Goal: Check status

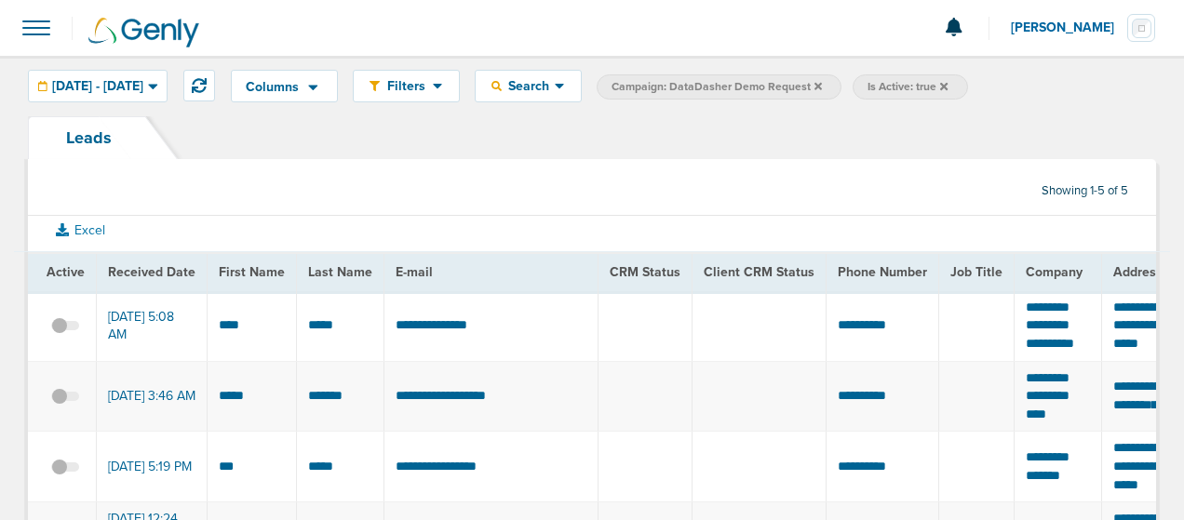
click at [155, 27] on img at bounding box center [143, 33] width 111 height 30
click at [33, 33] on span at bounding box center [36, 27] width 41 height 41
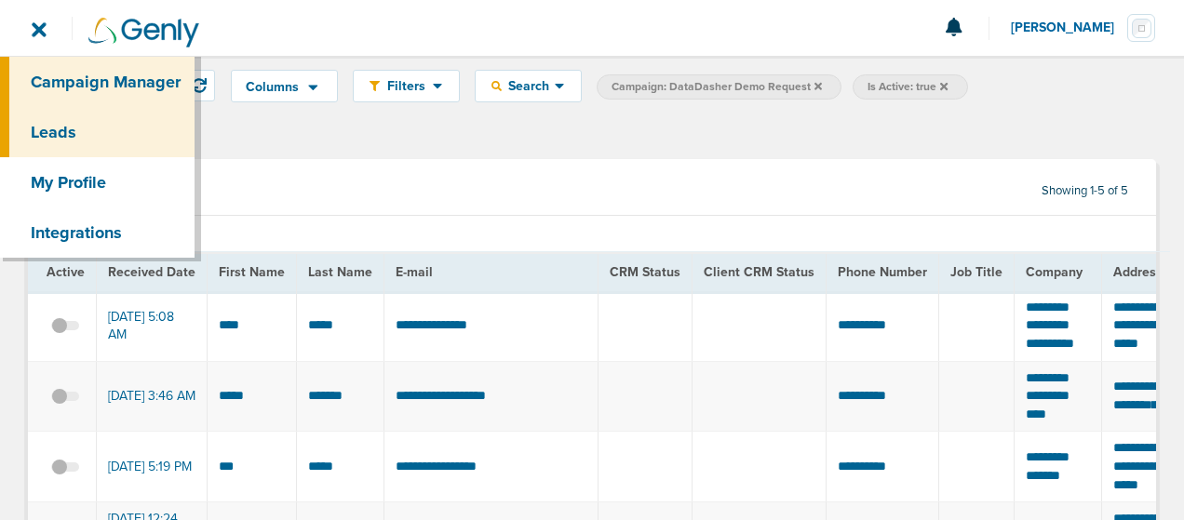
click at [50, 77] on link "Campaign Manager" at bounding box center [97, 82] width 195 height 50
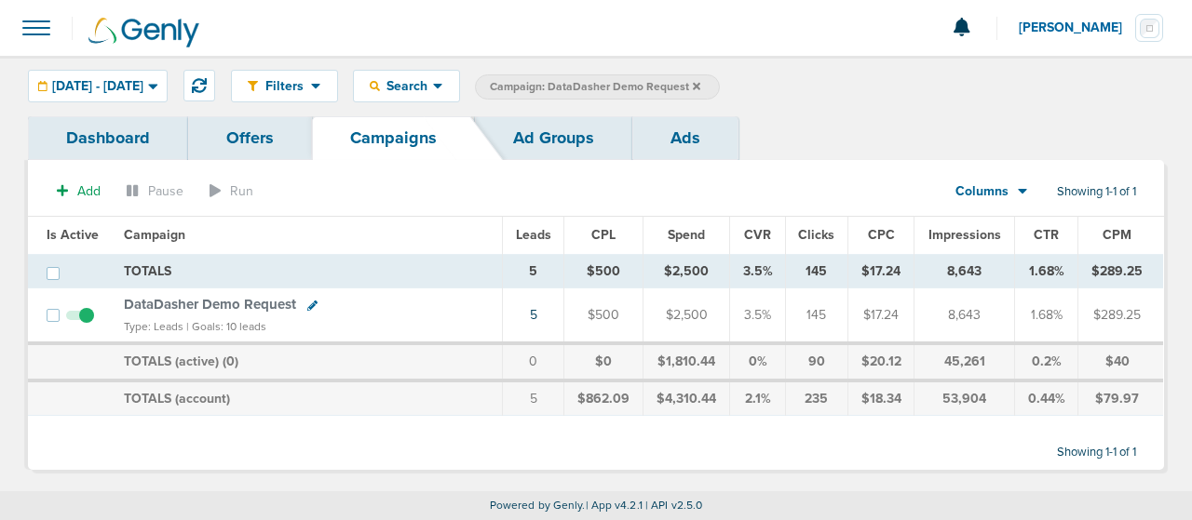
click at [196, 305] on span "DataDasher Demo Request" at bounding box center [210, 304] width 172 height 17
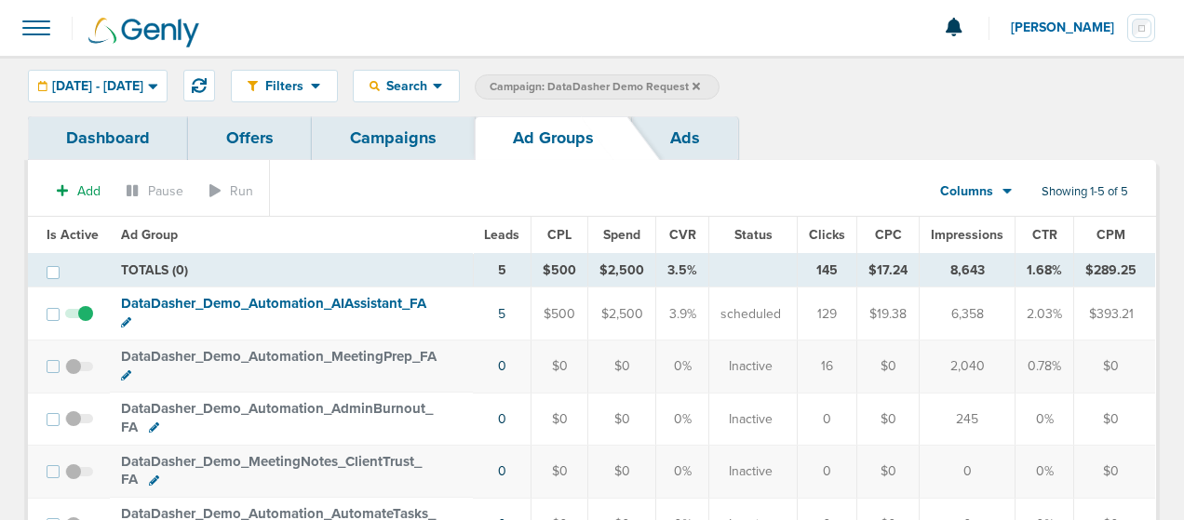
click at [363, 135] on link "Campaigns" at bounding box center [393, 138] width 163 height 44
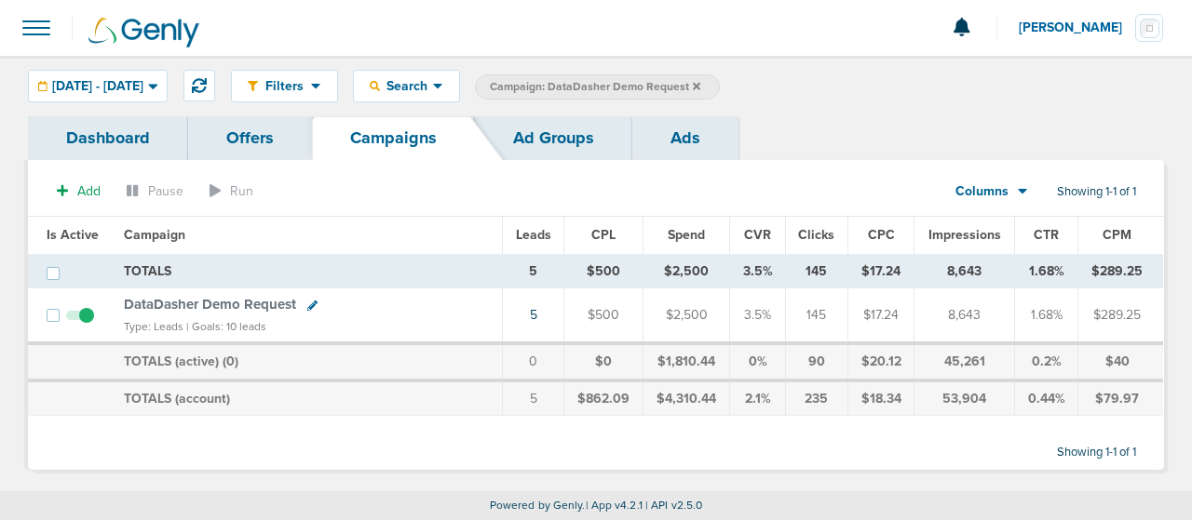
click at [149, 141] on link "Dashboard" at bounding box center [108, 138] width 160 height 44
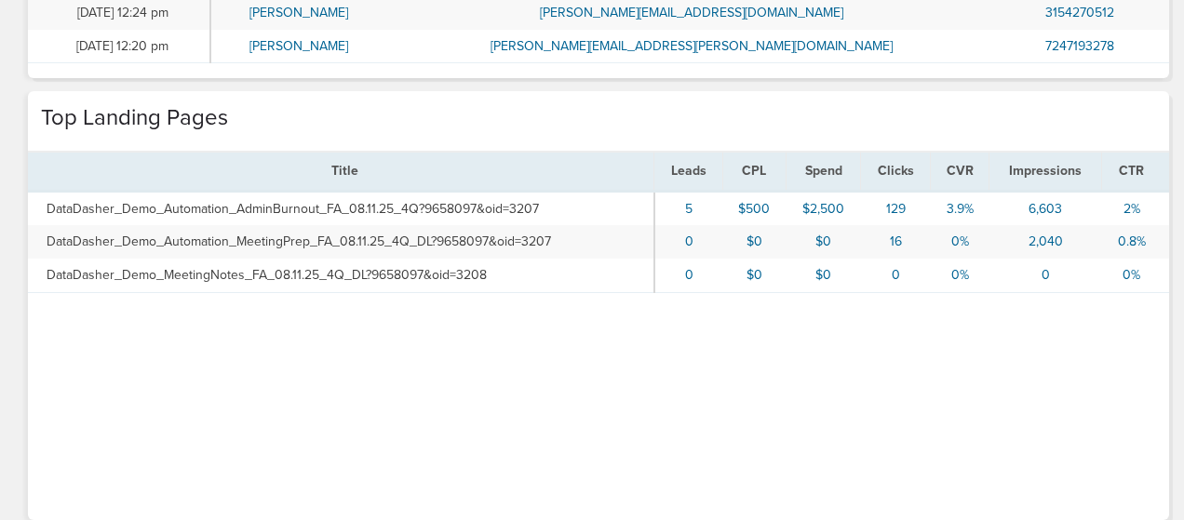
scroll to position [884, 0]
